Goal: Task Accomplishment & Management: Manage account settings

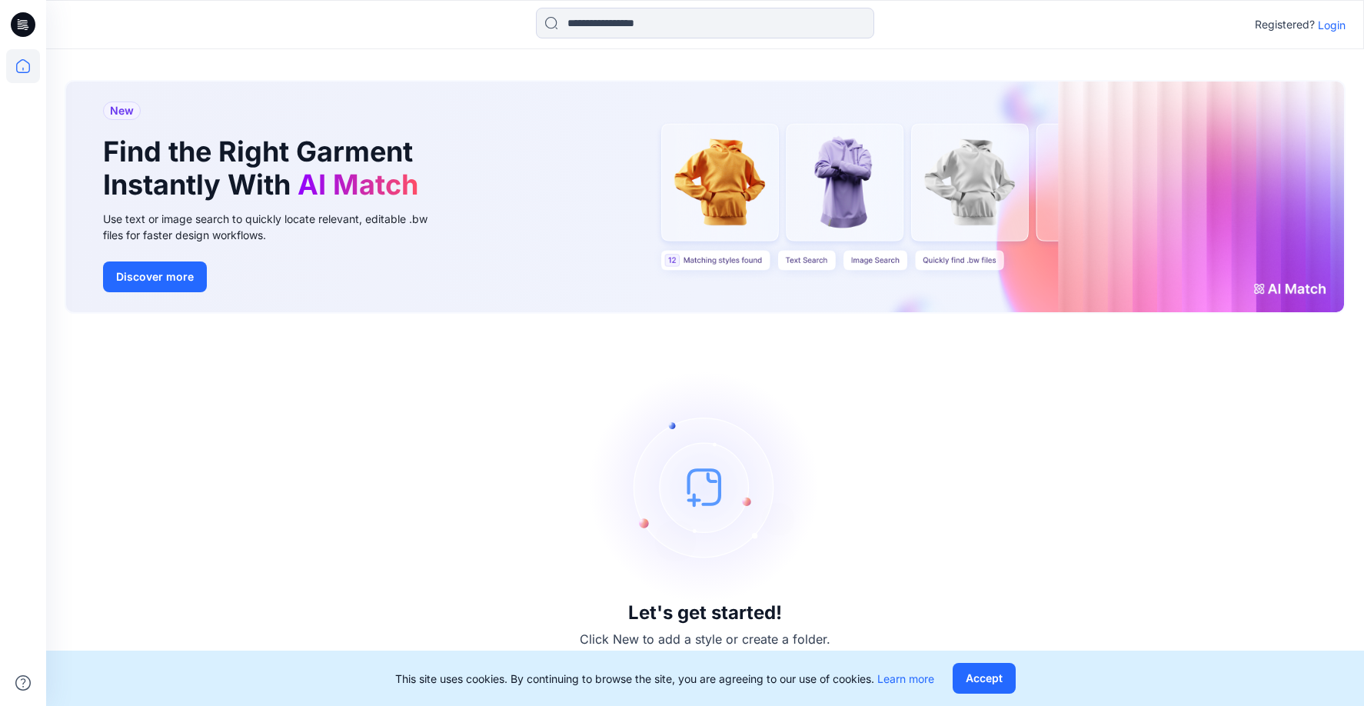
click at [1334, 30] on p "Login" at bounding box center [1332, 25] width 28 height 16
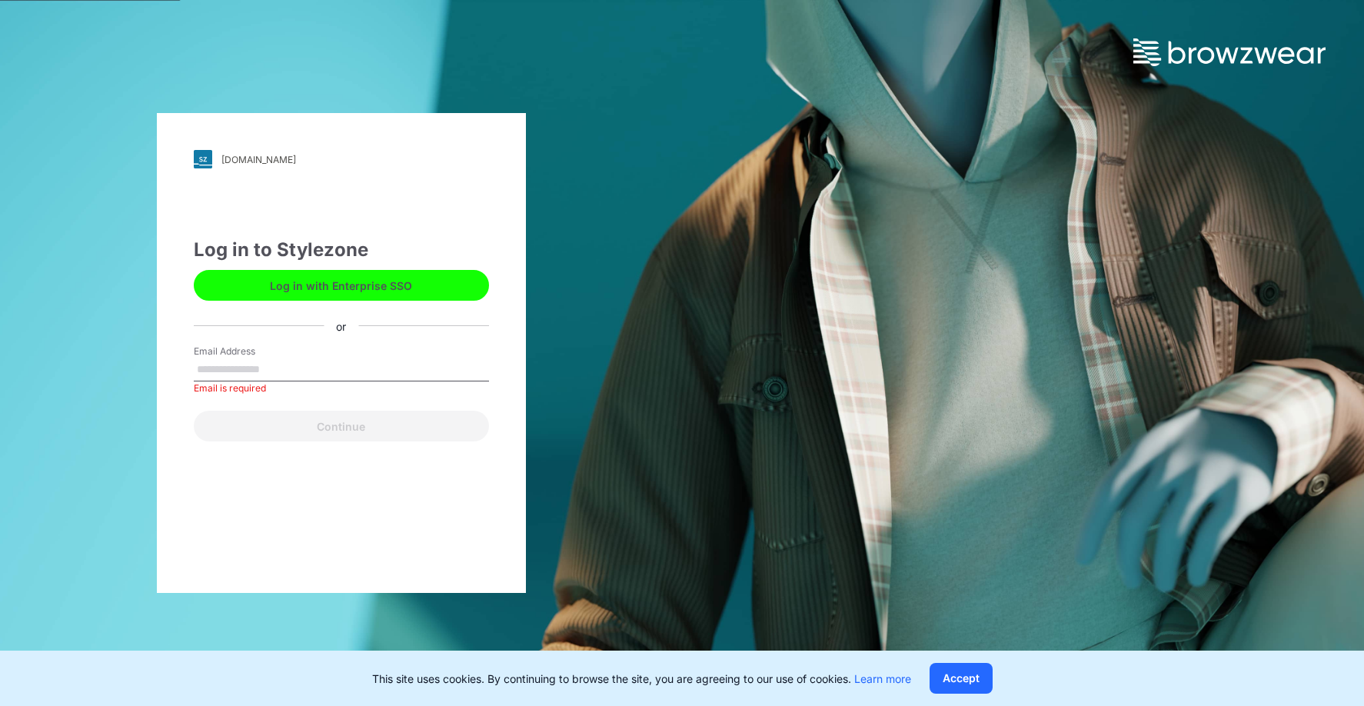
click at [389, 356] on div "Email Address Email is required" at bounding box center [341, 367] width 295 height 46
click at [301, 367] on input "Email Address" at bounding box center [341, 369] width 295 height 23
click at [326, 289] on button "Log in with Enterprise SSO" at bounding box center [341, 285] width 295 height 31
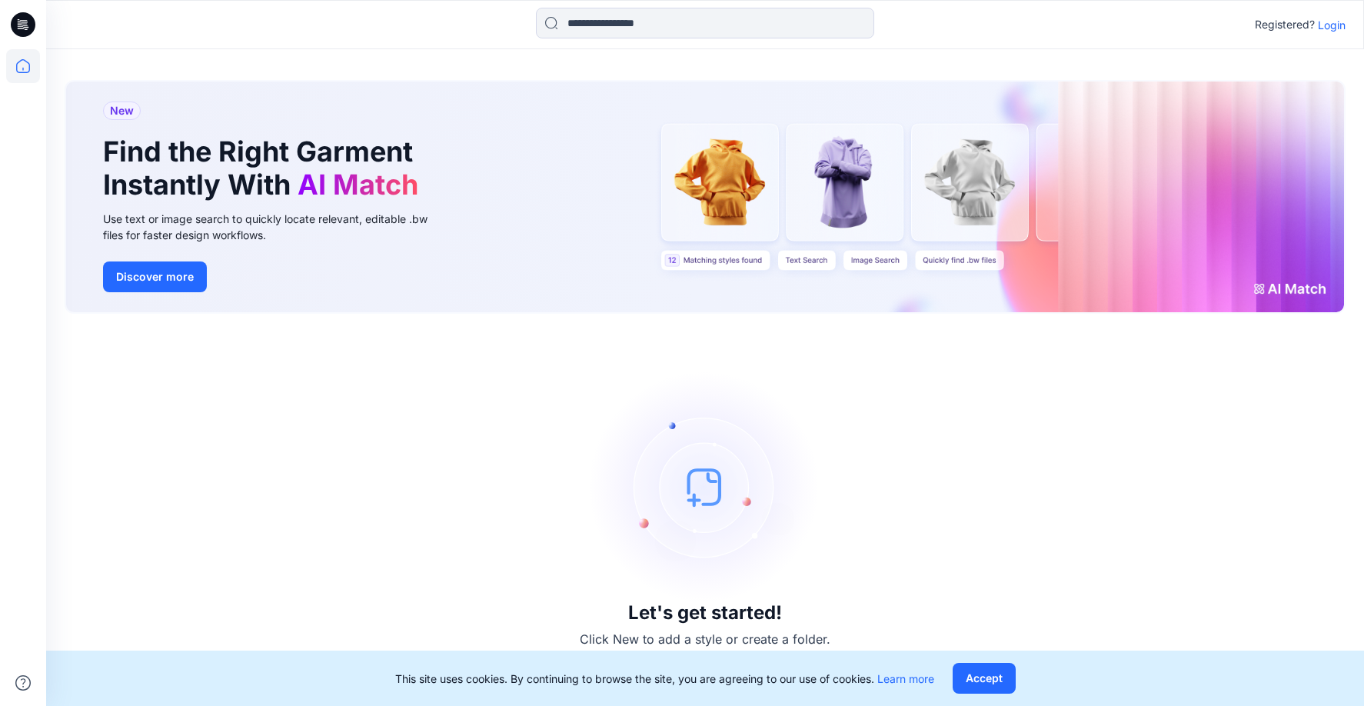
click at [1323, 25] on p "Login" at bounding box center [1332, 25] width 28 height 16
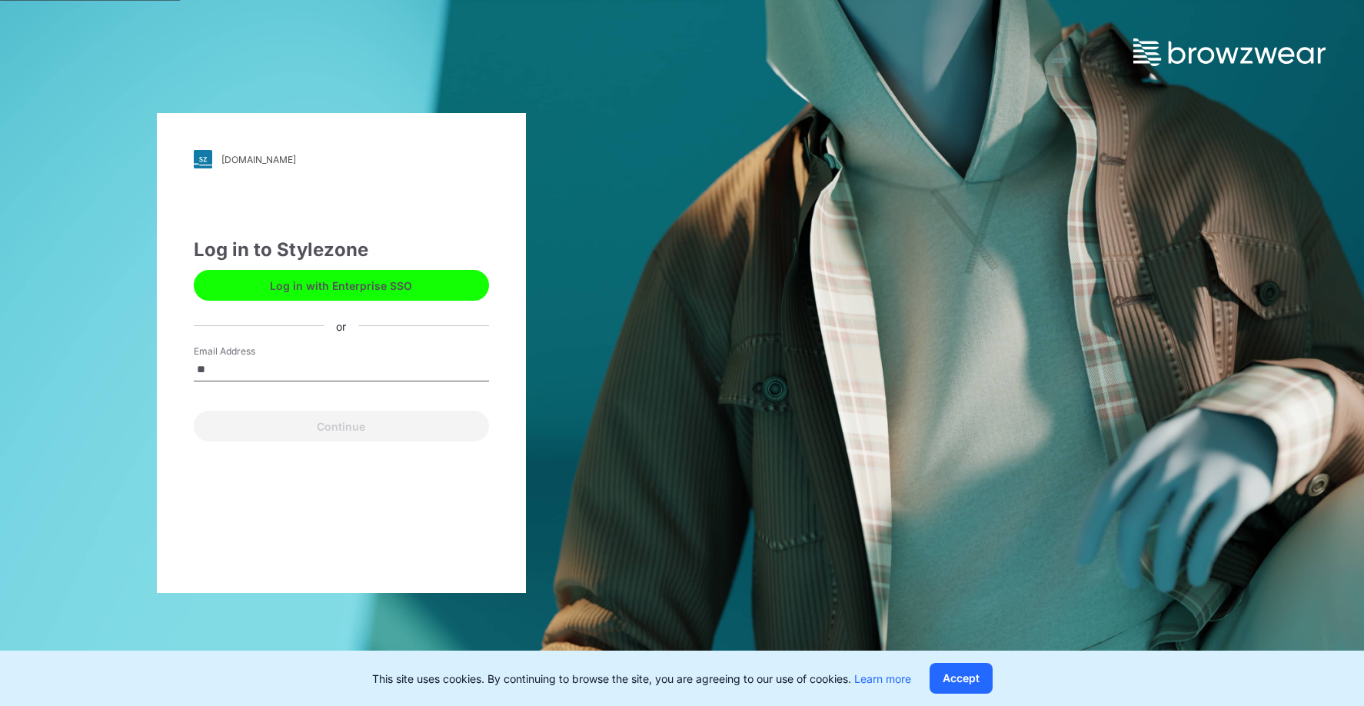
type input "*"
type input "**********"
click at [194, 410] on button "Continue" at bounding box center [341, 425] width 295 height 31
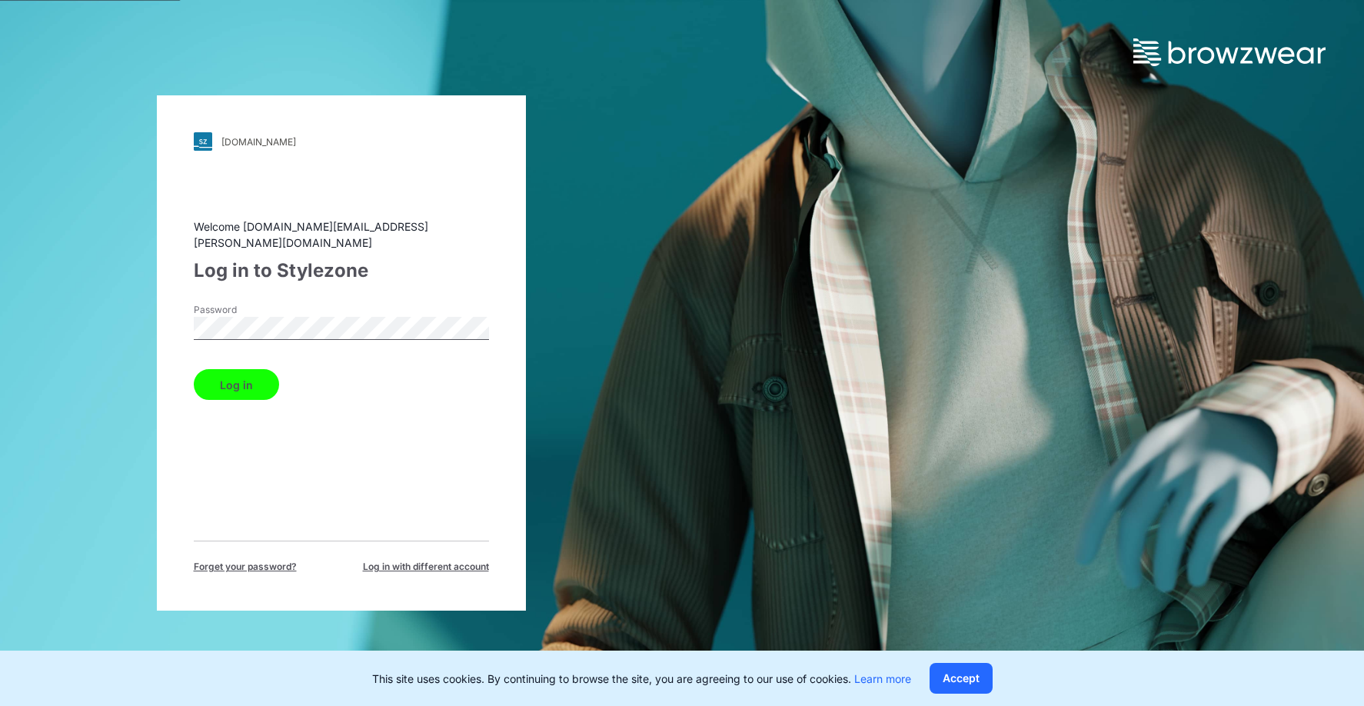
click at [244, 379] on button "Log in" at bounding box center [236, 384] width 85 height 31
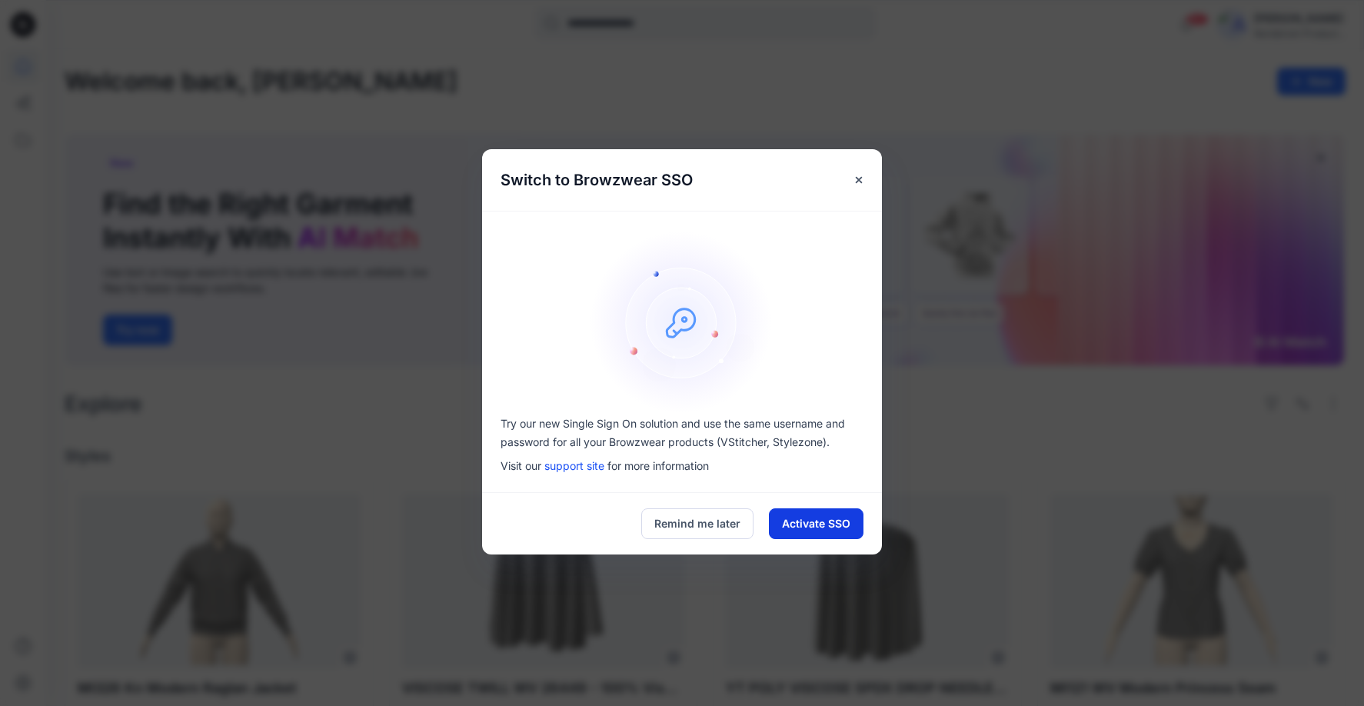
click at [808, 525] on button "Activate SSO" at bounding box center [816, 523] width 95 height 31
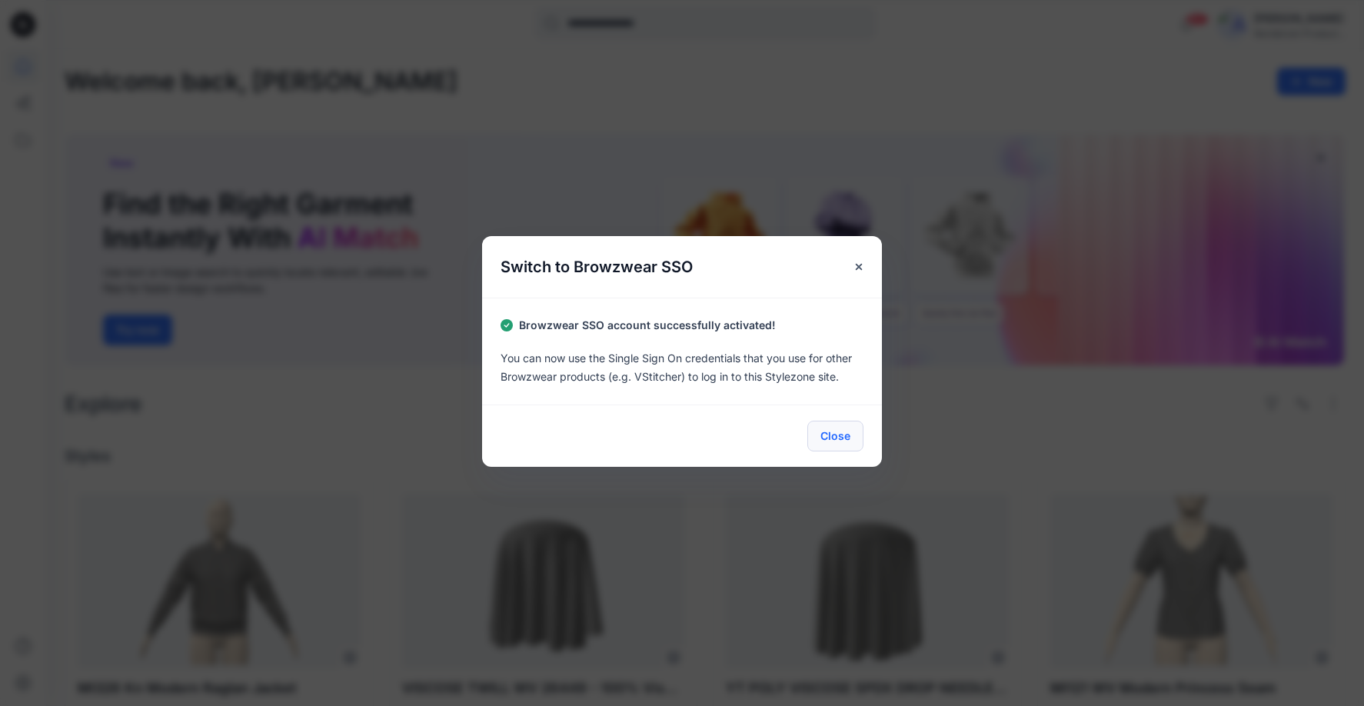
click at [833, 436] on button "Close" at bounding box center [835, 435] width 56 height 31
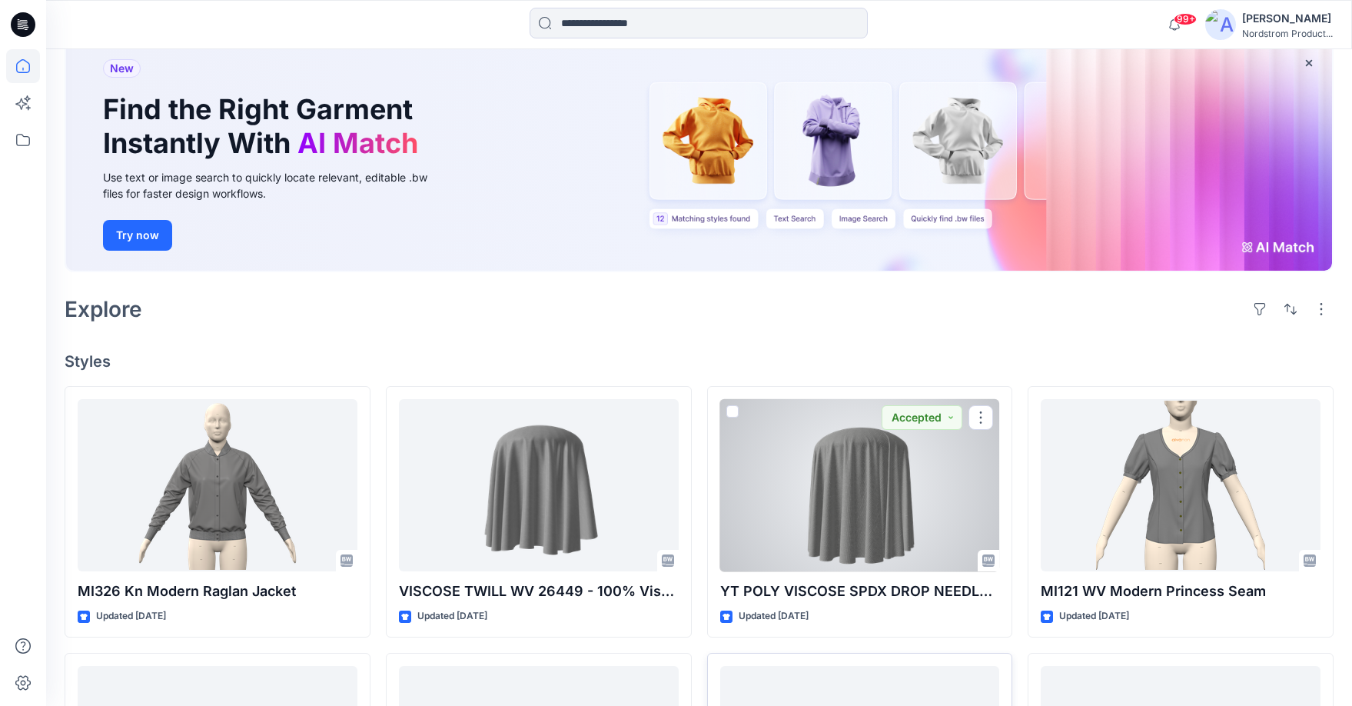
scroll to position [346, 0]
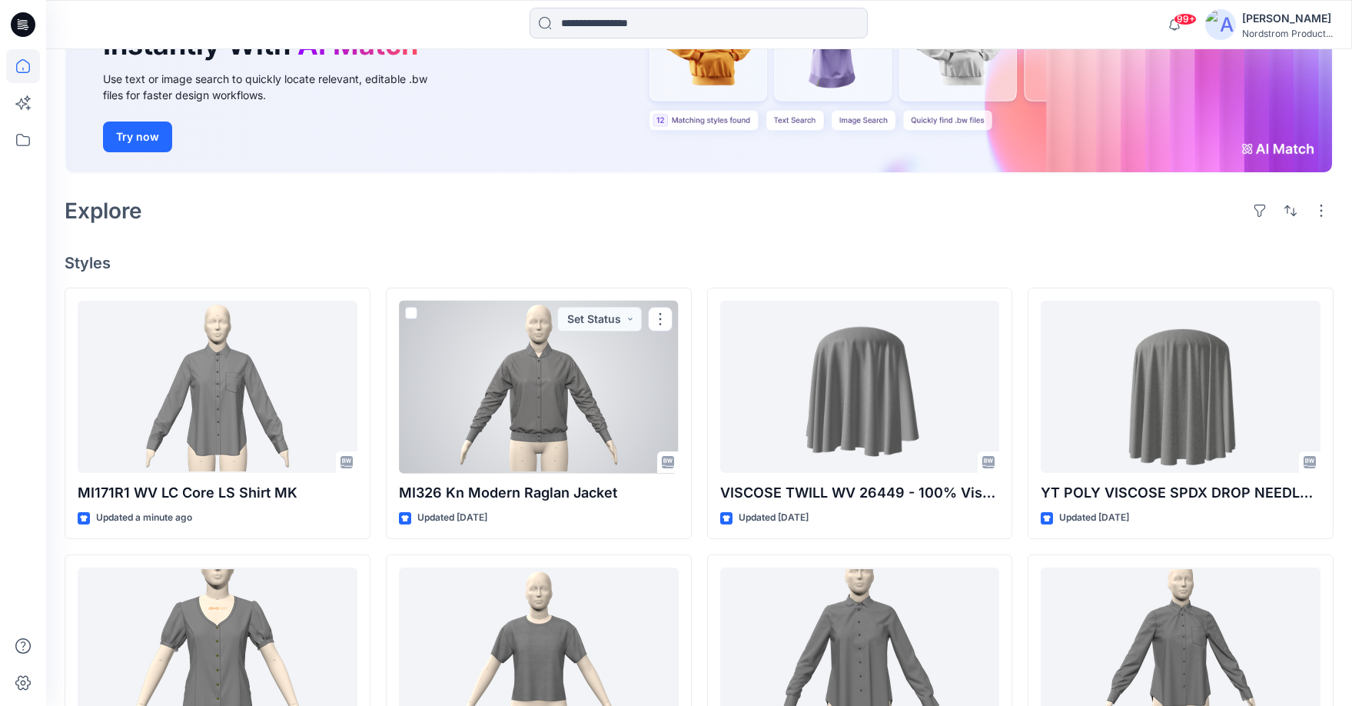
scroll to position [259, 0]
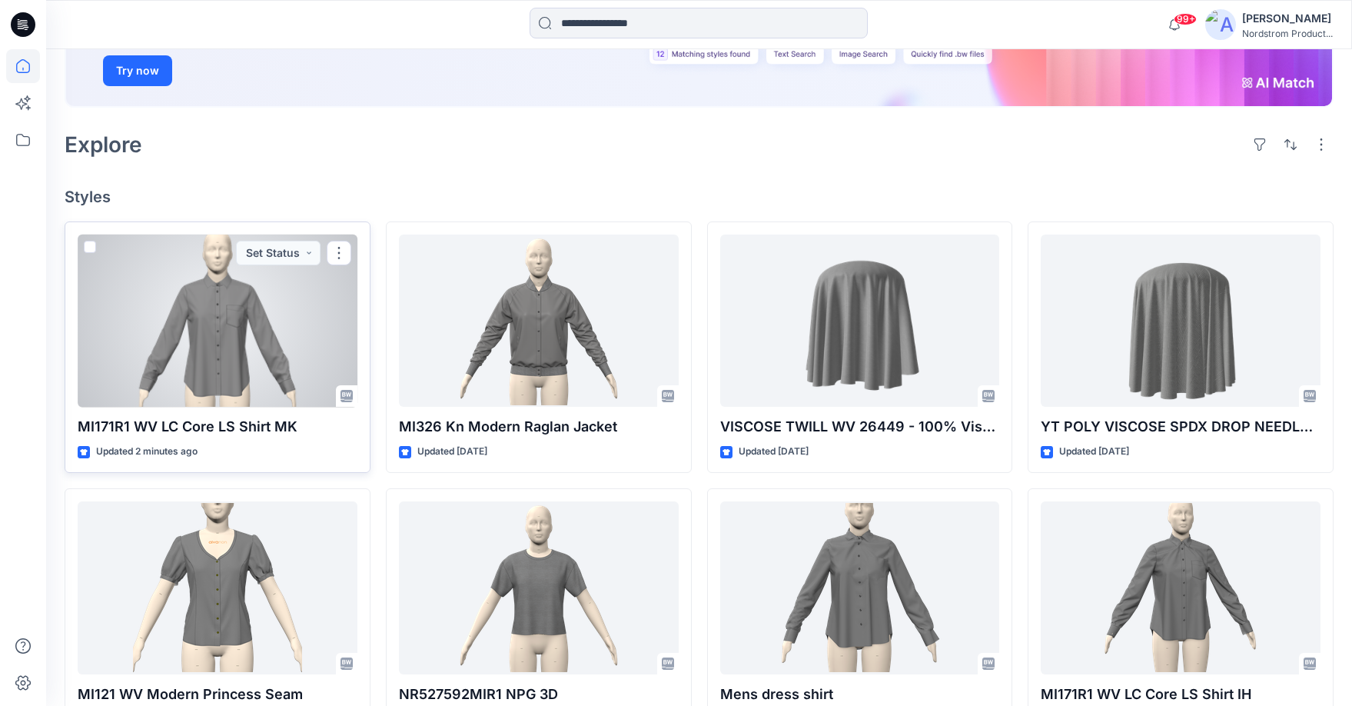
click at [218, 319] on div at bounding box center [218, 320] width 280 height 173
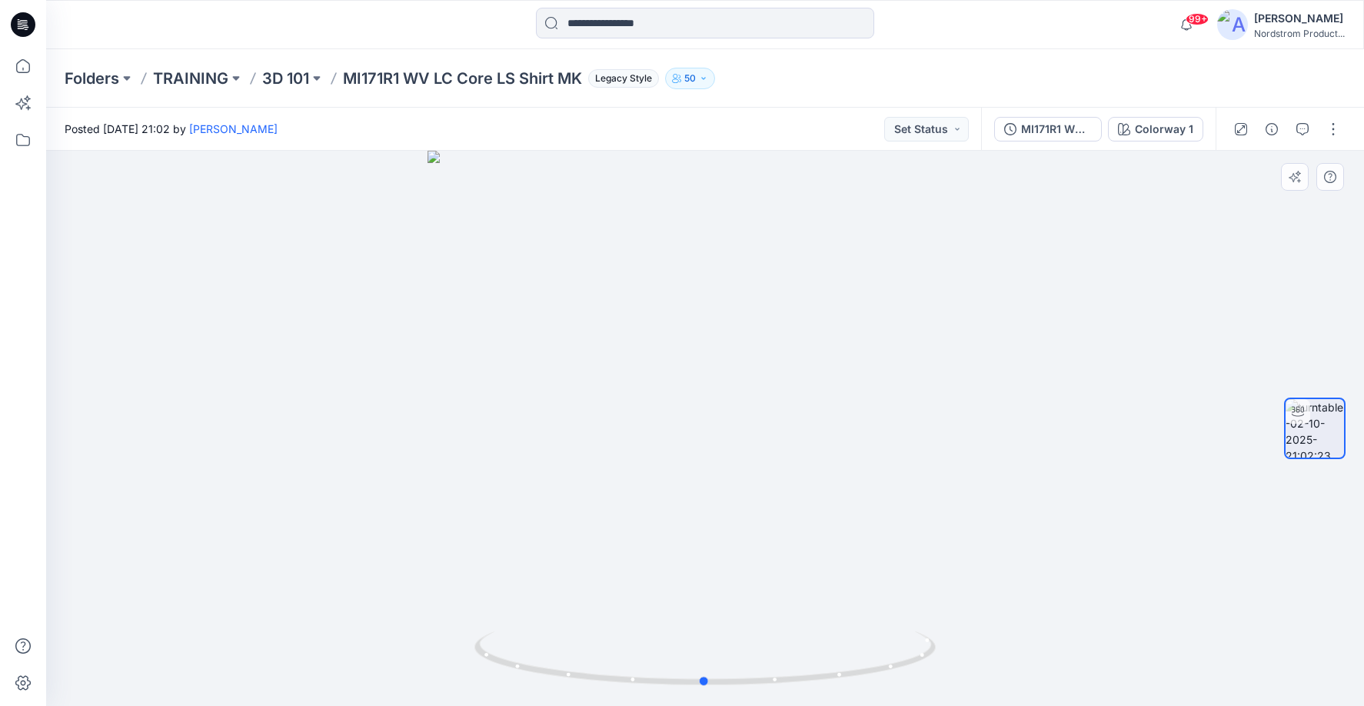
drag, startPoint x: 862, startPoint y: 459, endPoint x: 862, endPoint y: 480, distance: 20.8
click at [862, 480] on div at bounding box center [705, 428] width 1318 height 555
